Goal: Task Accomplishment & Management: Use online tool/utility

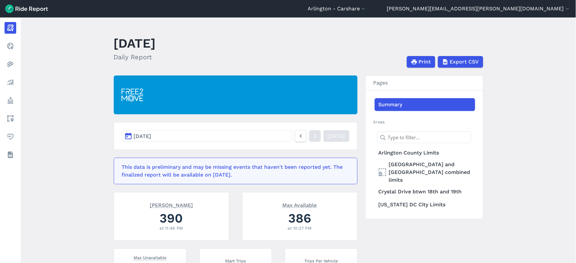
click at [389, 4] on header "[GEOGRAPHIC_DATA] - [GEOGRAPHIC_DATA] [GEOGRAPHIC_DATA] - All Micromobility [GE…" at bounding box center [288, 9] width 576 height 18
click at [367, 6] on button "Arlington - Carshare" at bounding box center [337, 9] width 59 height 8
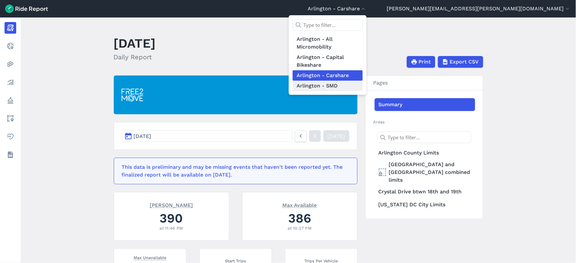
click at [363, 82] on link "Arlington - SMD" at bounding box center [328, 86] width 70 height 10
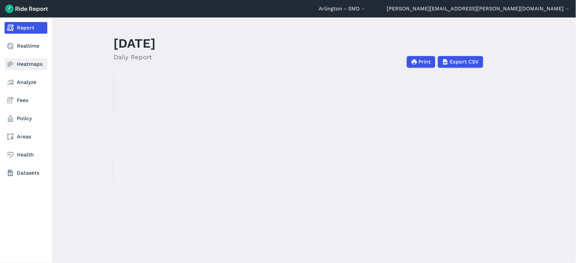
click at [23, 64] on link "Heatmaps" at bounding box center [26, 64] width 43 height 12
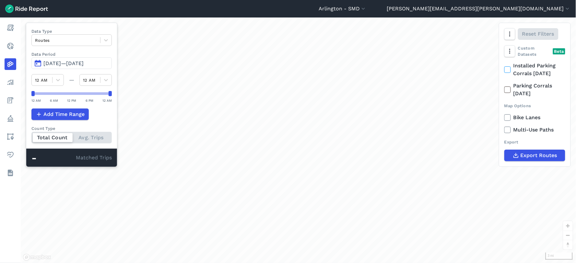
click at [44, 64] on span "[DATE]—[DATE]" at bounding box center [63, 63] width 40 height 6
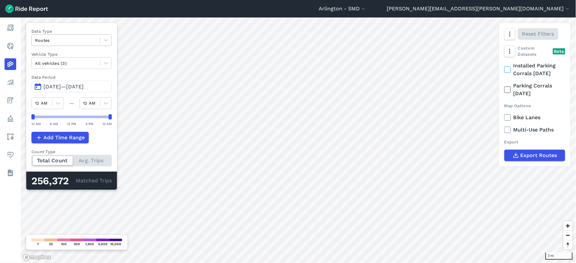
click at [61, 41] on div at bounding box center [66, 40] width 62 height 7
click at [55, 65] on div "Trip Ends" at bounding box center [71, 66] width 80 height 11
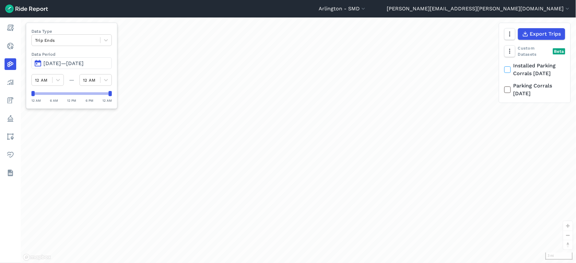
click at [52, 64] on span "[DATE]—[DATE]" at bounding box center [63, 63] width 40 height 6
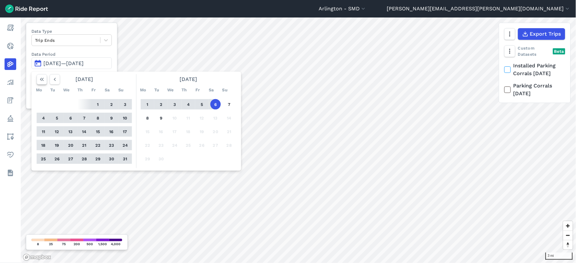
click at [42, 81] on icon "button" at bounding box center [42, 79] width 6 height 6
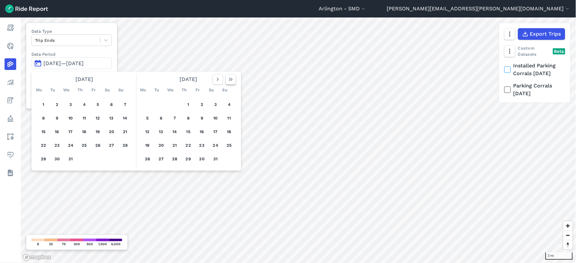
click at [230, 81] on icon "button" at bounding box center [231, 79] width 6 height 6
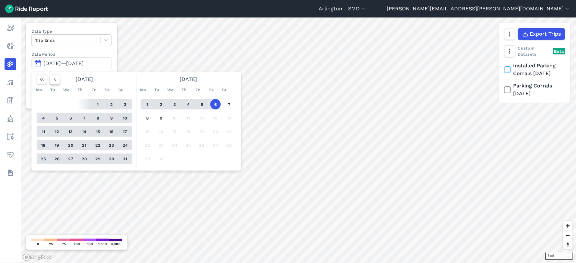
click at [56, 79] on icon "button" at bounding box center [55, 79] width 6 height 6
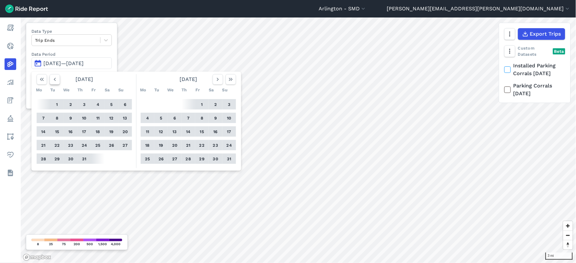
click at [56, 79] on icon "button" at bounding box center [55, 79] width 6 height 6
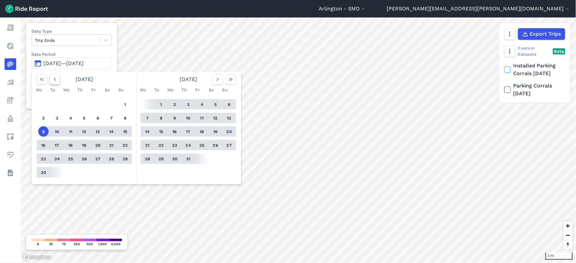
click at [56, 79] on icon "button" at bounding box center [55, 79] width 6 height 6
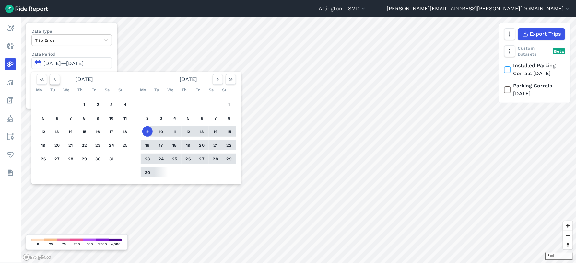
click at [56, 79] on icon "button" at bounding box center [55, 79] width 6 height 6
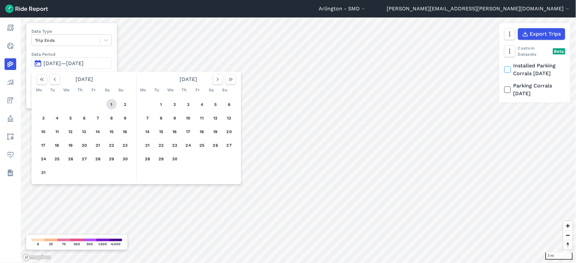
click at [113, 104] on button "1" at bounding box center [111, 104] width 10 height 10
click at [232, 82] on icon "button" at bounding box center [231, 79] width 6 height 6
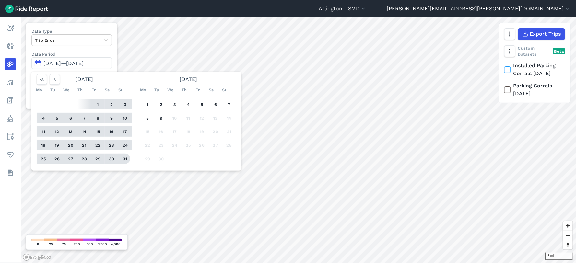
click at [124, 159] on button "31" at bounding box center [125, 159] width 10 height 10
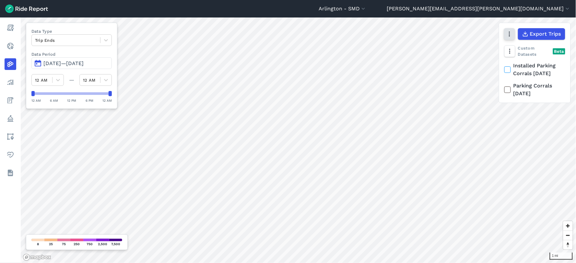
click at [510, 34] on icon "button" at bounding box center [510, 34] width 6 height 6
click at [510, 53] on use "button" at bounding box center [509, 51] width 1 height 5
click at [519, 92] on label "Heatmap" at bounding box center [528, 92] width 39 height 14
click at [509, 67] on input "Heatmap" at bounding box center [509, 65] width 0 height 4
click at [519, 92] on label "Heatmap" at bounding box center [528, 92] width 39 height 14
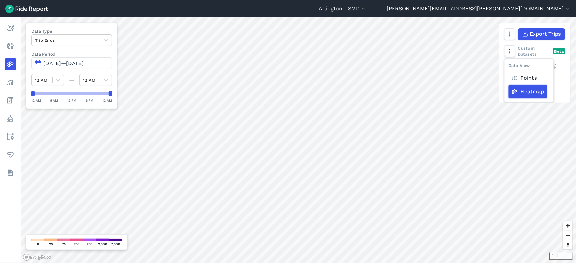
click at [509, 67] on input "Heatmap" at bounding box center [509, 65] width 0 height 4
click at [519, 92] on label "Heatmap" at bounding box center [528, 92] width 39 height 14
click at [509, 67] on input "Heatmap" at bounding box center [509, 65] width 0 height 4
click at [512, 50] on icon "button" at bounding box center [510, 51] width 6 height 6
click at [513, 33] on icon "button" at bounding box center [510, 34] width 6 height 6
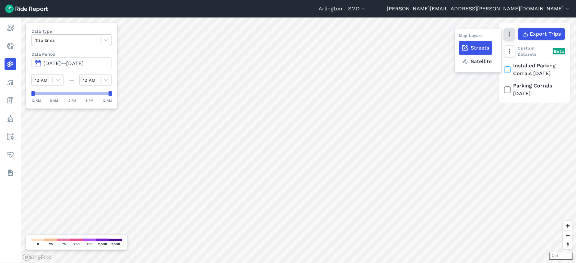
click at [508, 34] on icon "button" at bounding box center [510, 34] width 6 height 6
click at [512, 33] on icon "button" at bounding box center [510, 34] width 6 height 6
click at [474, 62] on label "Satellite" at bounding box center [477, 62] width 36 height 14
click at [459, 37] on input "Satellite" at bounding box center [459, 34] width 0 height 4
click at [475, 46] on label "Streets" at bounding box center [475, 48] width 33 height 14
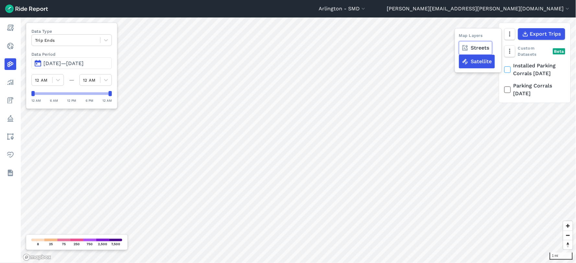
click at [459, 37] on input "Streets" at bounding box center [459, 34] width 0 height 4
click at [508, 69] on icon at bounding box center [508, 70] width 6 height 6
click at [505, 66] on input "Installed Parking Corrals [DATE]" at bounding box center [505, 64] width 0 height 4
click at [512, 50] on icon "button" at bounding box center [510, 51] width 6 height 6
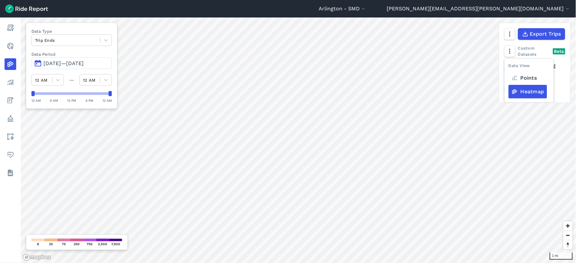
click at [512, 79] on icon at bounding box center [515, 78] width 6 height 6
click at [509, 67] on input "Points" at bounding box center [509, 65] width 0 height 4
click at [514, 78] on icon at bounding box center [515, 78] width 6 height 6
click at [509, 67] on input "Points" at bounding box center [509, 65] width 0 height 4
click at [514, 90] on icon at bounding box center [515, 92] width 6 height 6
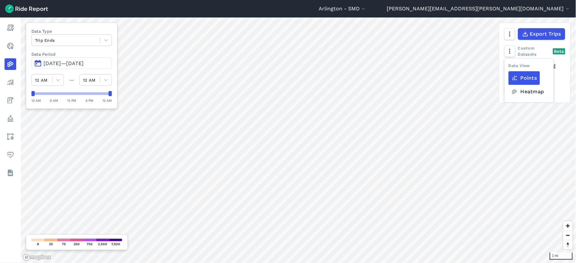
click at [509, 67] on input "Heatmap" at bounding box center [509, 65] width 0 height 4
click at [516, 79] on icon at bounding box center [515, 78] width 6 height 6
click at [509, 67] on input "Points" at bounding box center [509, 65] width 0 height 4
click at [523, 79] on label "Points" at bounding box center [524, 78] width 31 height 14
click at [509, 67] on input "Points" at bounding box center [509, 65] width 0 height 4
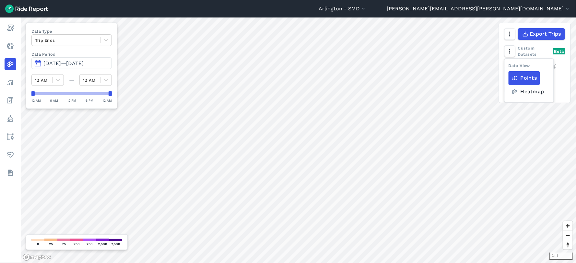
click at [520, 90] on label "Heatmap" at bounding box center [528, 92] width 39 height 14
click at [509, 67] on input "Heatmap" at bounding box center [509, 65] width 0 height 4
click at [107, 40] on icon at bounding box center [106, 40] width 4 height 2
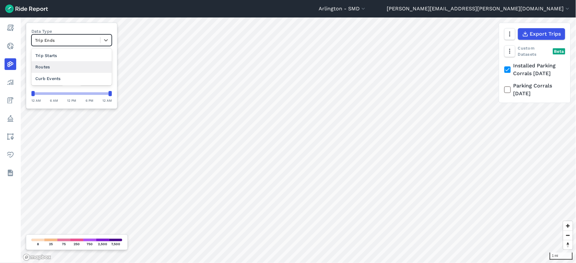
click at [86, 69] on div "Routes" at bounding box center [71, 66] width 80 height 11
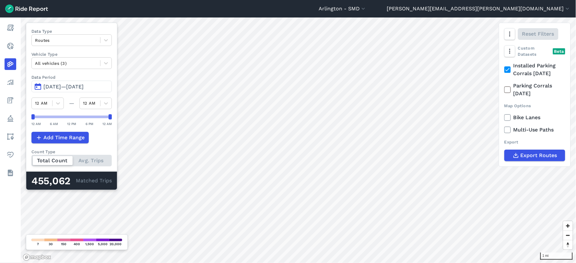
click at [505, 69] on icon at bounding box center [508, 70] width 6 height 6
click at [505, 66] on input "Installed Parking Corrals [DATE]" at bounding box center [505, 64] width 0 height 4
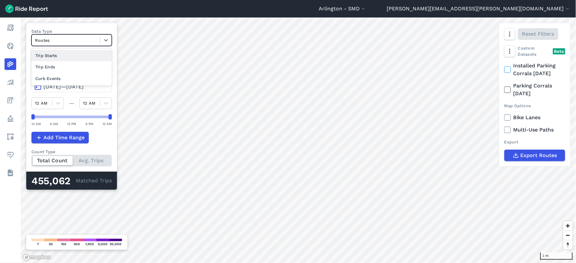
click at [86, 40] on div at bounding box center [66, 40] width 62 height 7
click at [79, 68] on div "Trip Ends" at bounding box center [71, 66] width 80 height 11
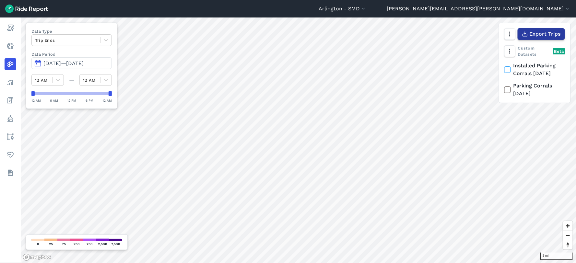
click at [539, 34] on span "Export Trips" at bounding box center [545, 34] width 31 height 8
